Goal: Information Seeking & Learning: Learn about a topic

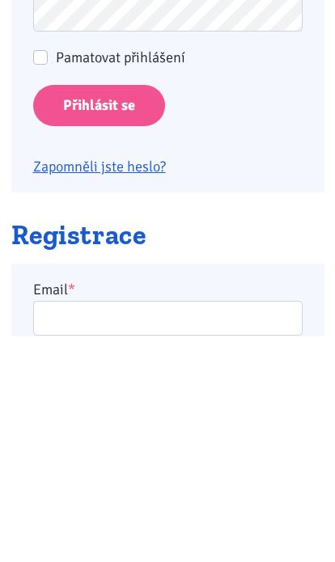
type input "racovavlasta@seznam.cz"
click at [98, 330] on input "Přihlásit se" at bounding box center [99, 331] width 132 height 41
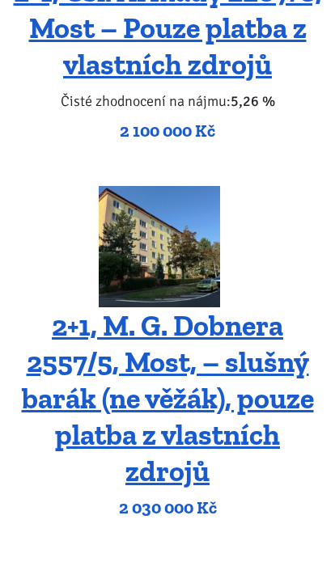
scroll to position [915, 0]
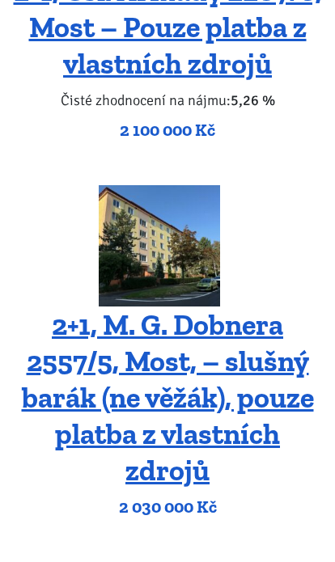
click at [189, 224] on img at bounding box center [159, 245] width 121 height 121
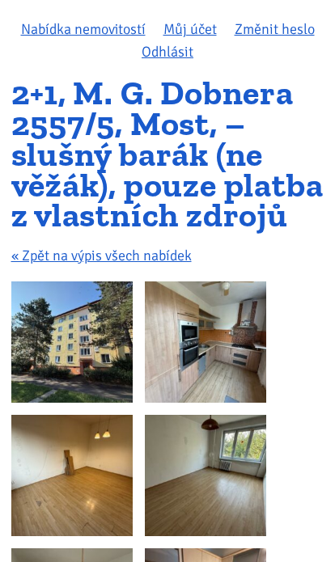
scroll to position [240, 0]
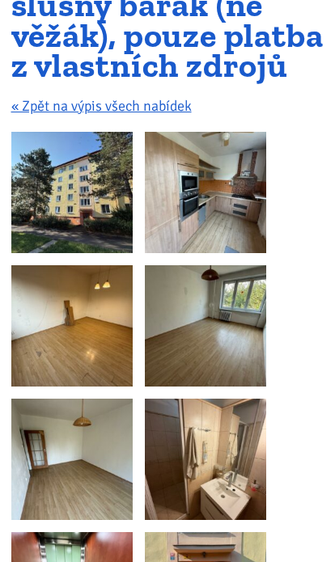
click at [233, 232] on img at bounding box center [205, 192] width 121 height 121
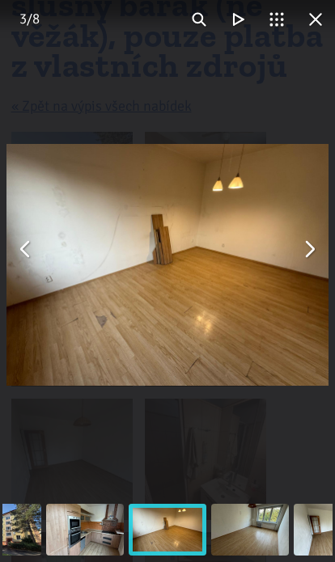
click at [308, 27] on button "You can close this modal content with the ESC key" at bounding box center [315, 19] width 39 height 39
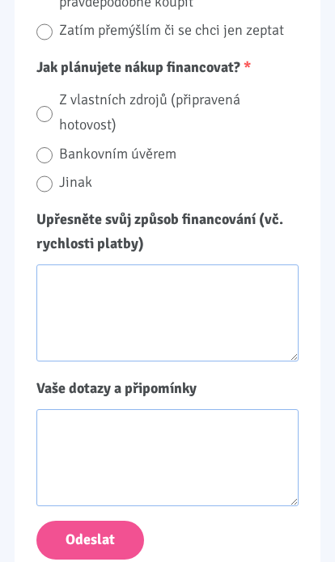
scroll to position [2220, 0]
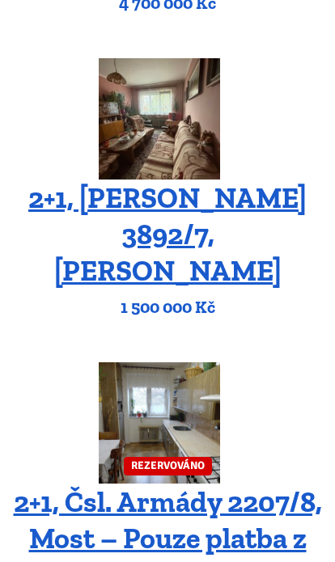
scroll to position [404, 0]
click at [200, 175] on img at bounding box center [159, 118] width 121 height 121
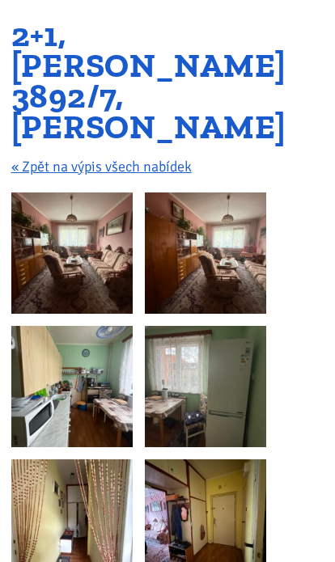
scroll to position [148, 0]
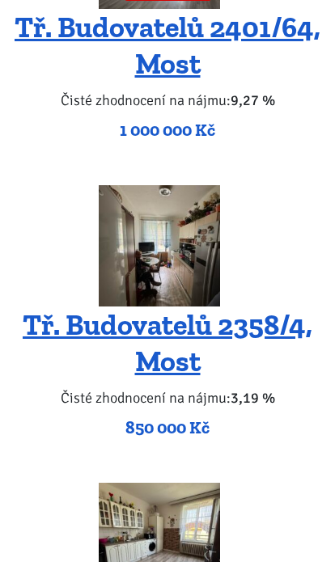
scroll to position [2933, 0]
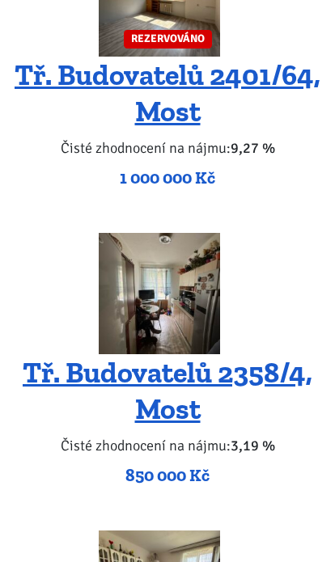
click at [201, 234] on img at bounding box center [159, 294] width 121 height 121
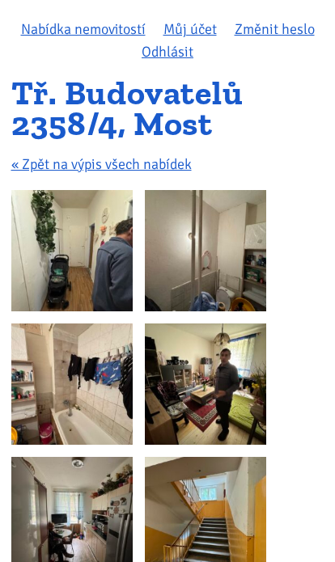
scroll to position [59, 0]
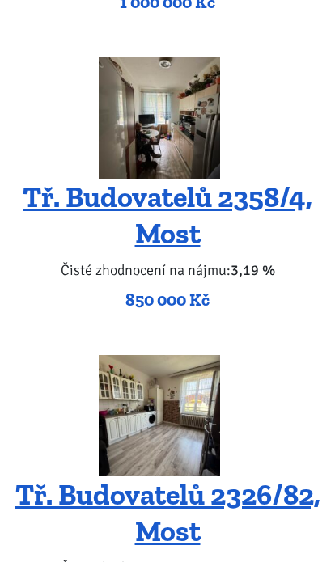
scroll to position [3301, 0]
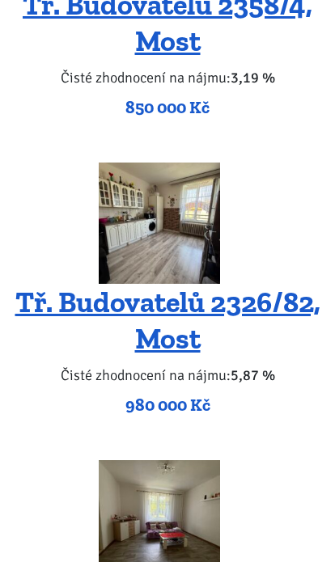
click at [188, 209] on img at bounding box center [159, 222] width 121 height 121
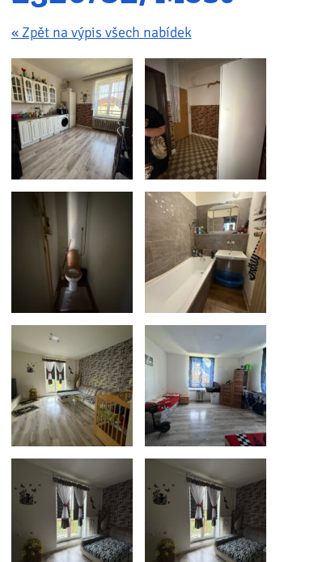
scroll to position [225, 0]
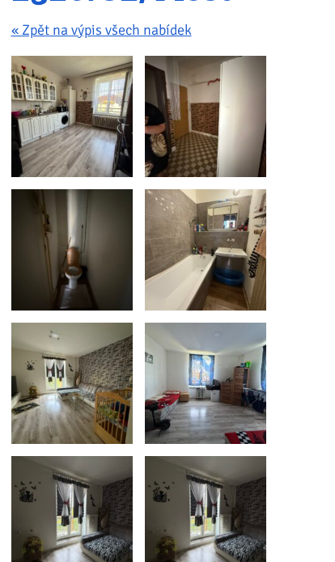
click at [128, 132] on img at bounding box center [71, 116] width 121 height 121
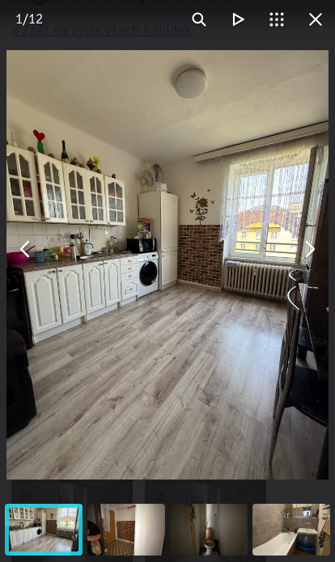
click at [310, 257] on button "You can close this modal content with the ESC key" at bounding box center [308, 249] width 39 height 39
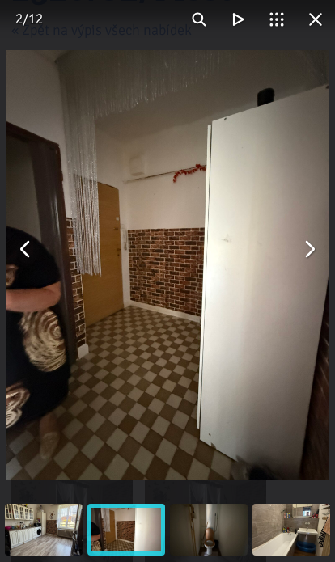
click at [307, 251] on button "You can close this modal content with the ESC key" at bounding box center [308, 249] width 39 height 39
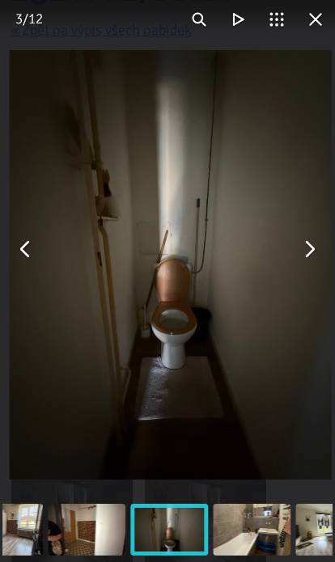
click at [306, 238] on button "You can close this modal content with the ESC key" at bounding box center [308, 249] width 39 height 39
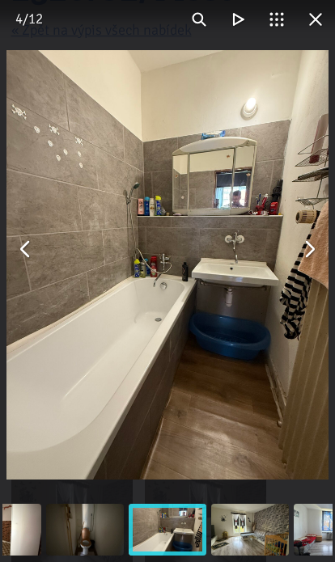
click at [314, 238] on button "You can close this modal content with the ESC key" at bounding box center [308, 249] width 39 height 39
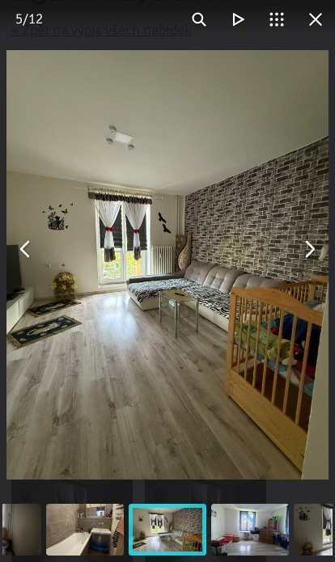
click at [307, 244] on button "You can close this modal content with the ESC key" at bounding box center [308, 249] width 39 height 39
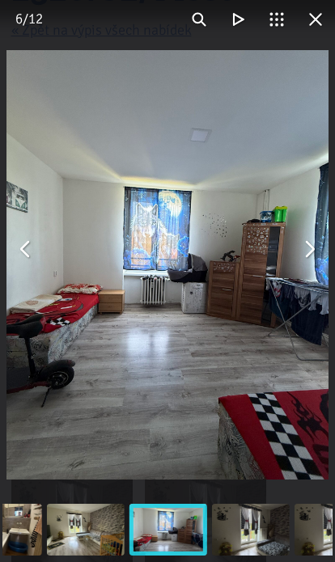
click at [303, 255] on button "You can close this modal content with the ESC key" at bounding box center [308, 249] width 39 height 39
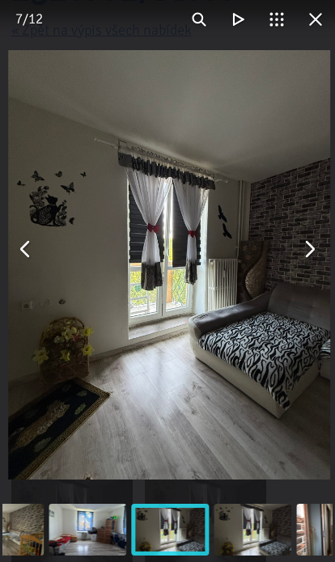
click at [302, 242] on button "You can close this modal content with the ESC key" at bounding box center [308, 249] width 39 height 39
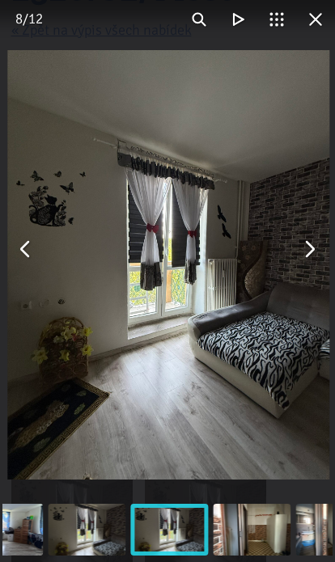
click at [303, 248] on button "You can close this modal content with the ESC key" at bounding box center [308, 249] width 39 height 39
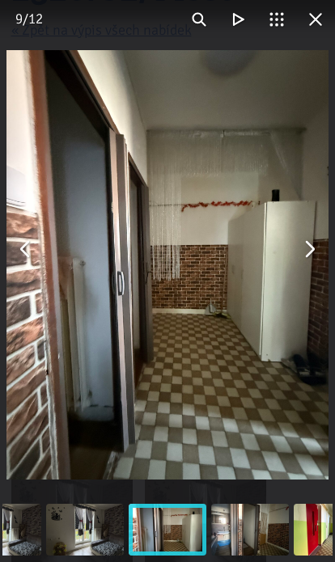
click at [300, 242] on button "You can close this modal content with the ESC key" at bounding box center [308, 249] width 39 height 39
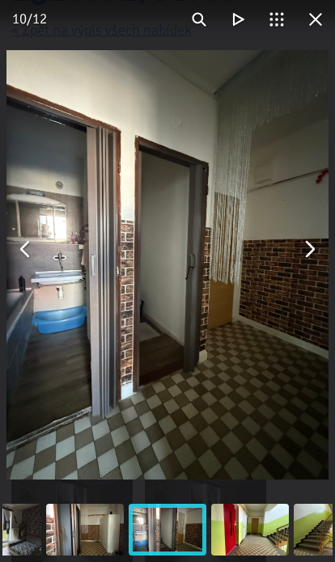
click at [303, 237] on button "You can close this modal content with the ESC key" at bounding box center [308, 249] width 39 height 39
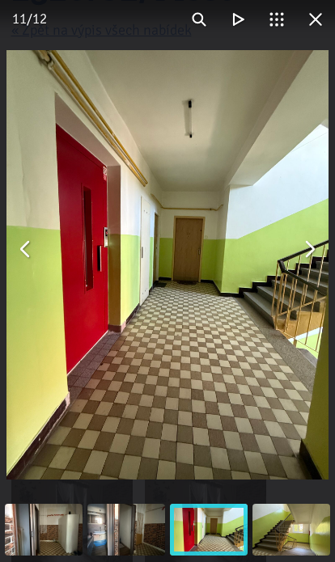
click at [302, 240] on button "You can close this modal content with the ESC key" at bounding box center [308, 249] width 39 height 39
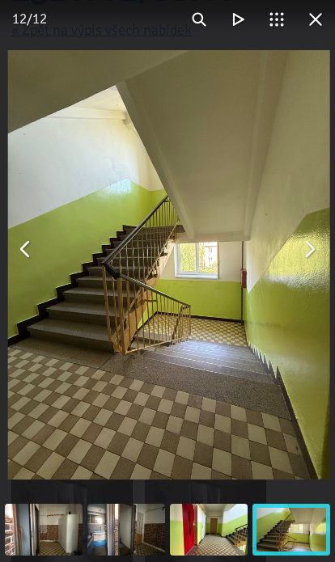
click at [301, 243] on button "You can close this modal content with the ESC key" at bounding box center [308, 249] width 39 height 39
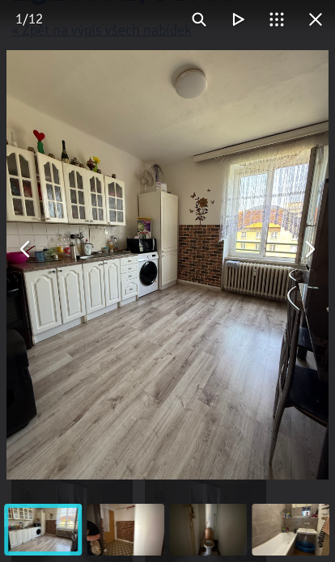
click at [293, 266] on img "You can close this modal content with the ESC key" at bounding box center [167, 264] width 322 height 429
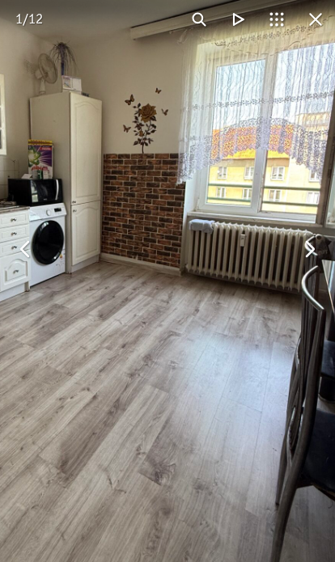
click at [303, 268] on img "You can close this modal content with the ESC key" at bounding box center [83, 227] width 588 height 784
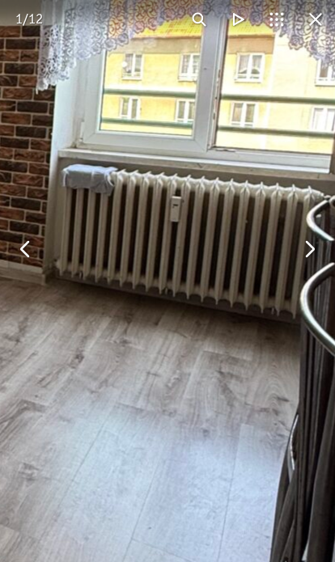
click at [314, 245] on button "You can close this modal content with the ESC key" at bounding box center [308, 249] width 39 height 39
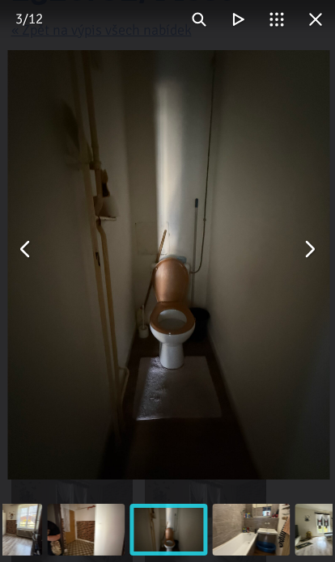
click at [292, 27] on button "You can close this modal content with the ESC key" at bounding box center [276, 19] width 39 height 39
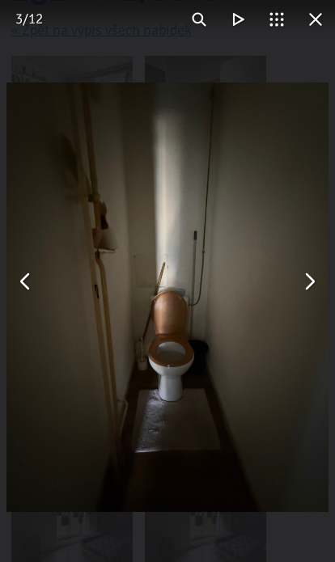
click at [313, 33] on button "You can close this modal content with the ESC key" at bounding box center [315, 19] width 39 height 39
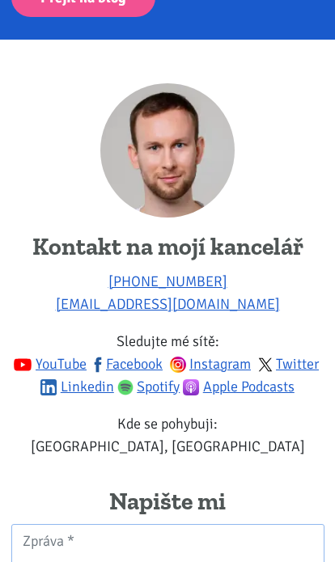
scroll to position [3355, 0]
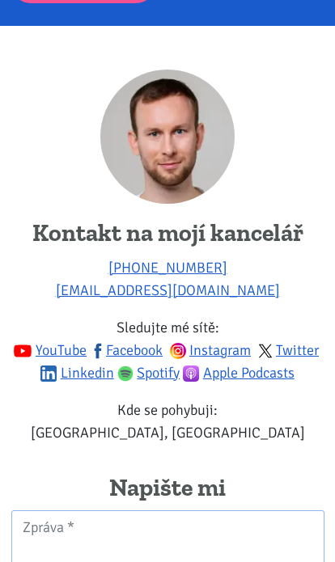
click at [231, 364] on link "Apple Podcasts" at bounding box center [239, 373] width 112 height 18
